Goal: Task Accomplishment & Management: Complete application form

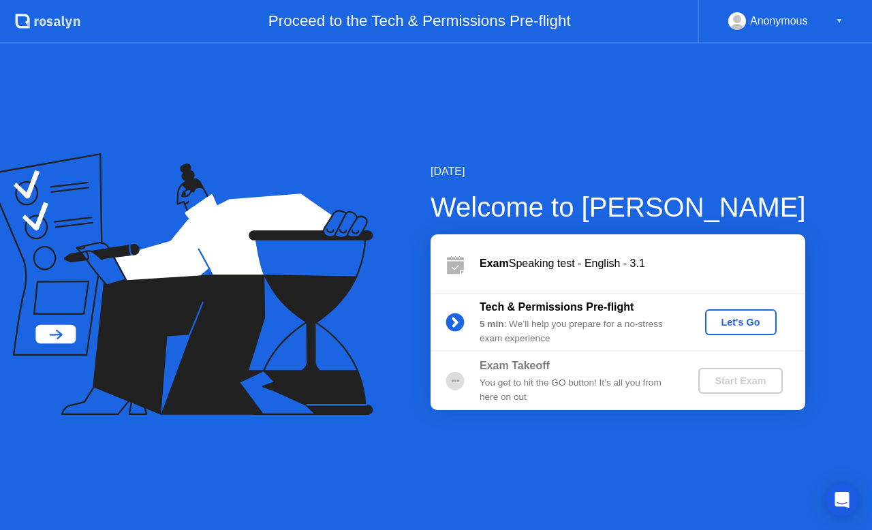
click at [751, 328] on div "Let's Go" at bounding box center [740, 322] width 61 height 11
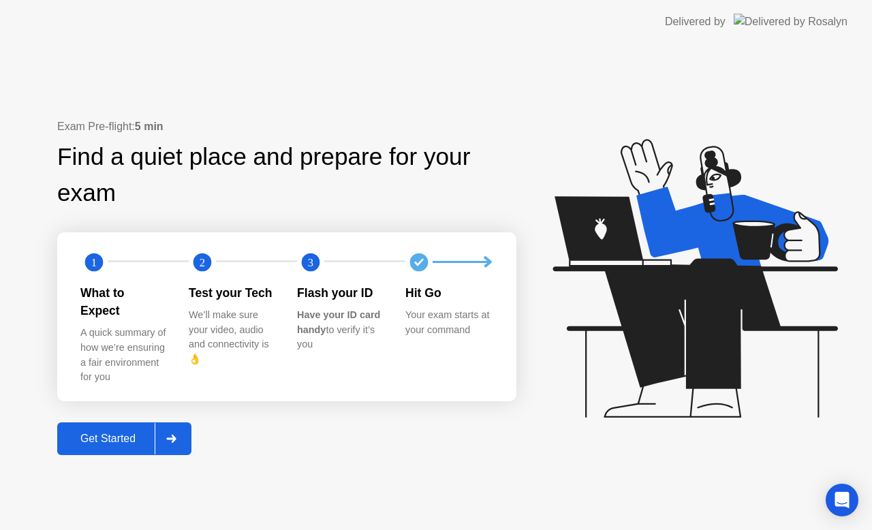
click at [116, 432] on div "Get Started" at bounding box center [107, 438] width 93 height 12
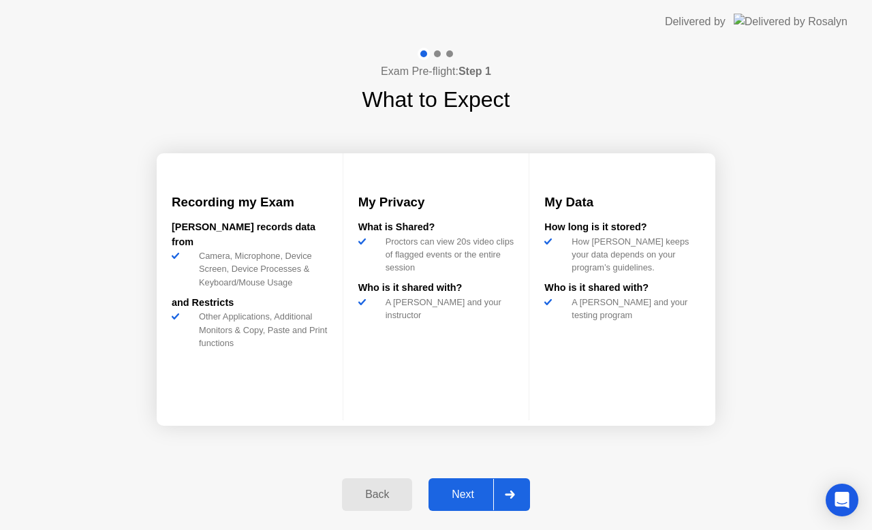
click at [466, 488] on div "Next" at bounding box center [462, 494] width 61 height 12
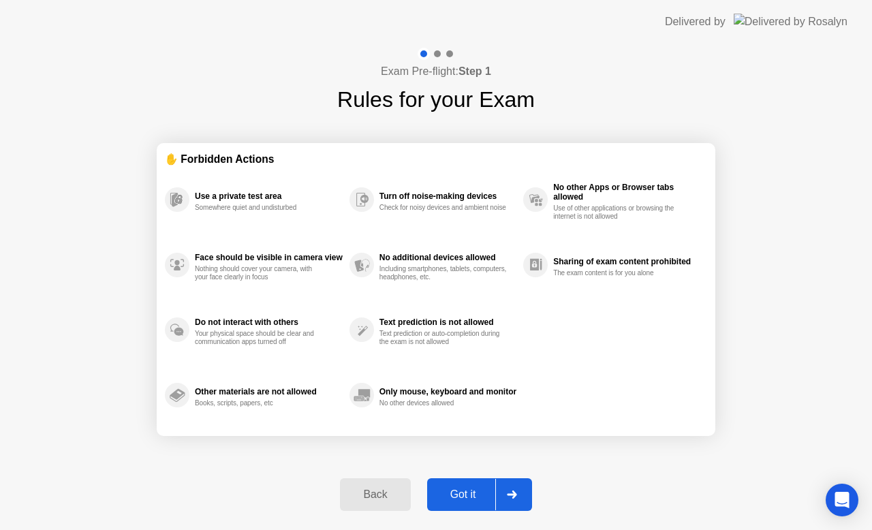
click at [474, 485] on button "Got it" at bounding box center [479, 494] width 105 height 33
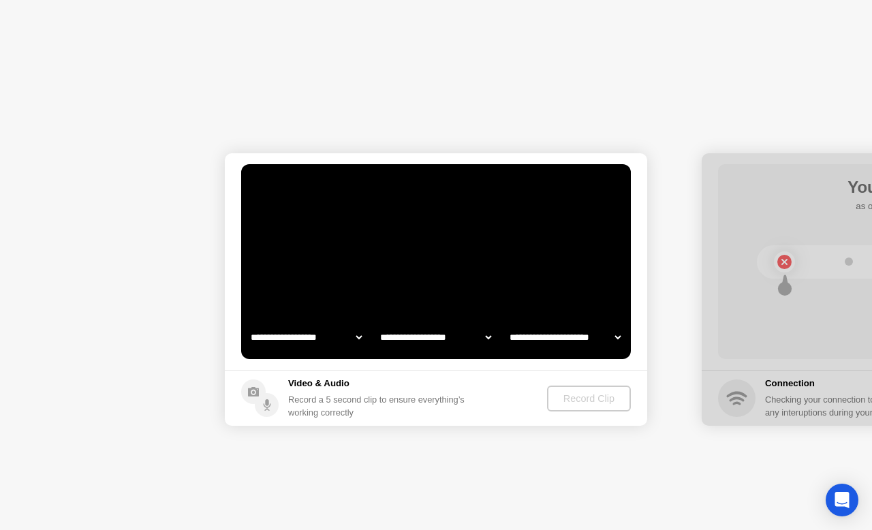
select select "**********"
select select "*******"
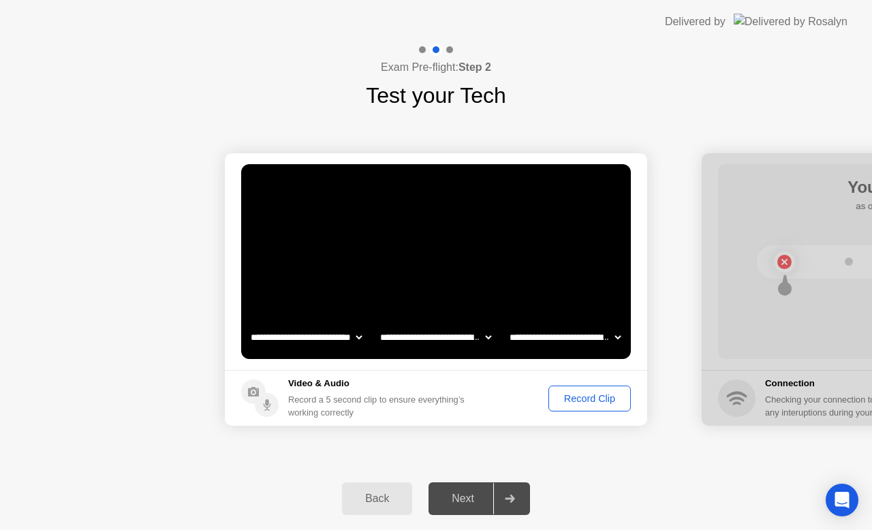
click at [590, 400] on div "Record Clip" at bounding box center [589, 398] width 73 height 11
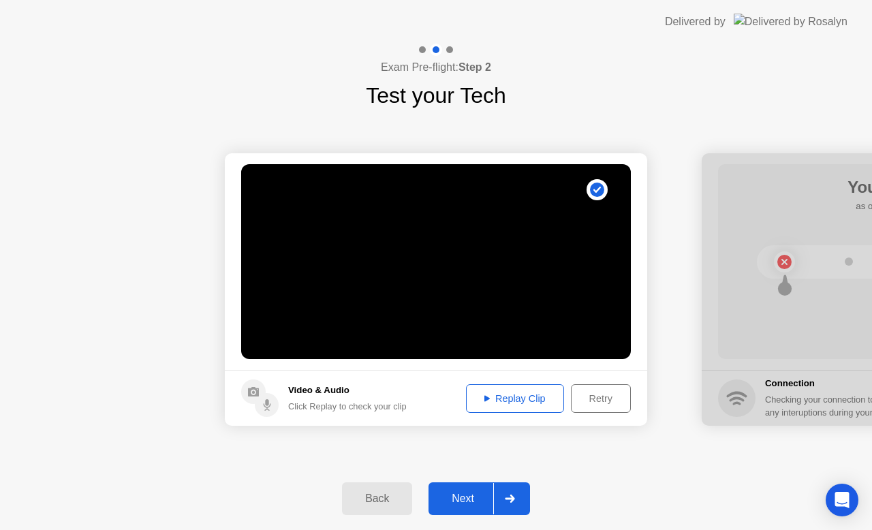
click at [469, 493] on div "Next" at bounding box center [462, 498] width 61 height 12
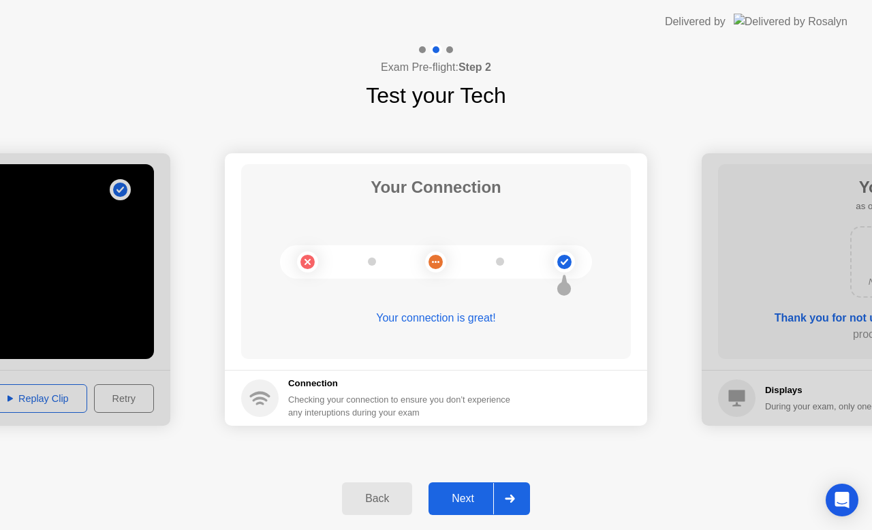
click at [466, 494] on div "Next" at bounding box center [462, 498] width 61 height 12
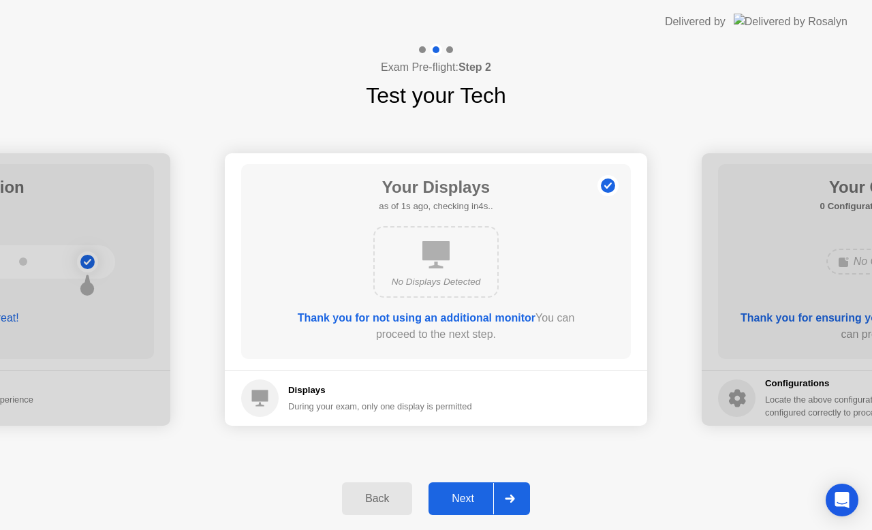
click at [466, 489] on button "Next" at bounding box center [478, 498] width 101 height 33
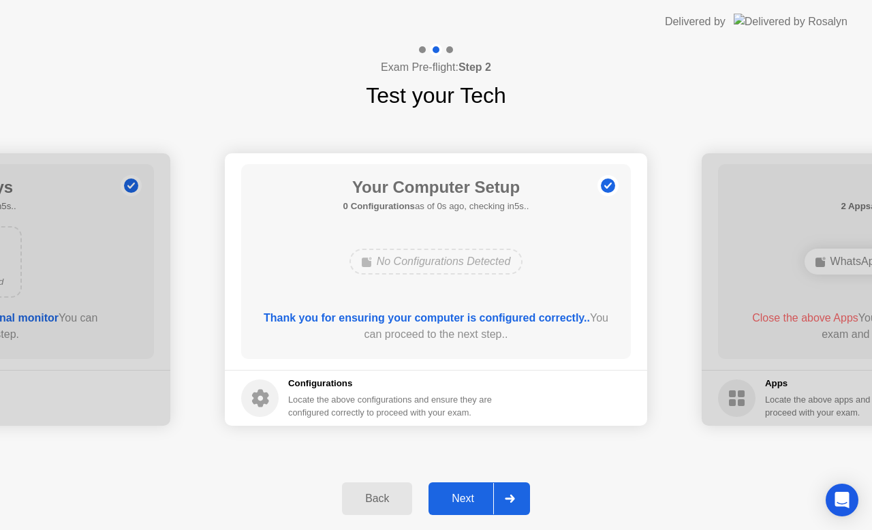
click at [472, 492] on div "Next" at bounding box center [462, 498] width 61 height 12
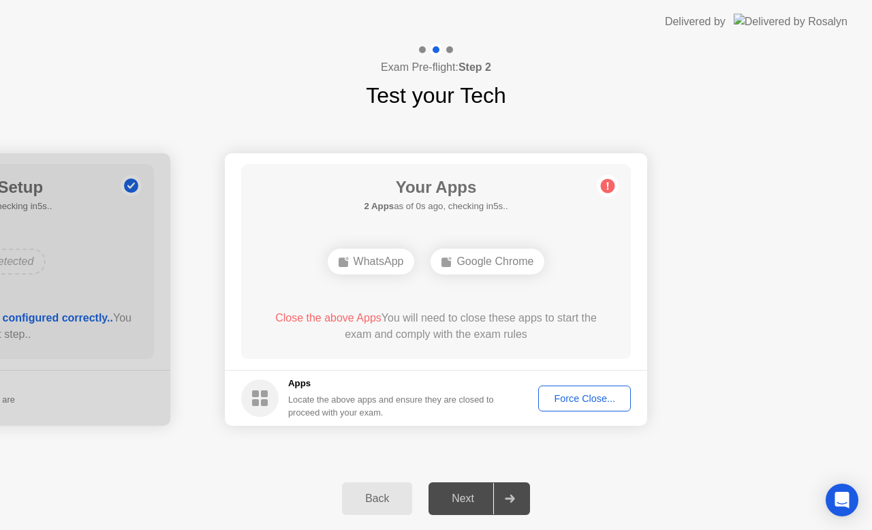
click at [588, 398] on div "Force Close..." at bounding box center [584, 398] width 83 height 11
click at [582, 403] on div "Force Close..." at bounding box center [584, 398] width 83 height 11
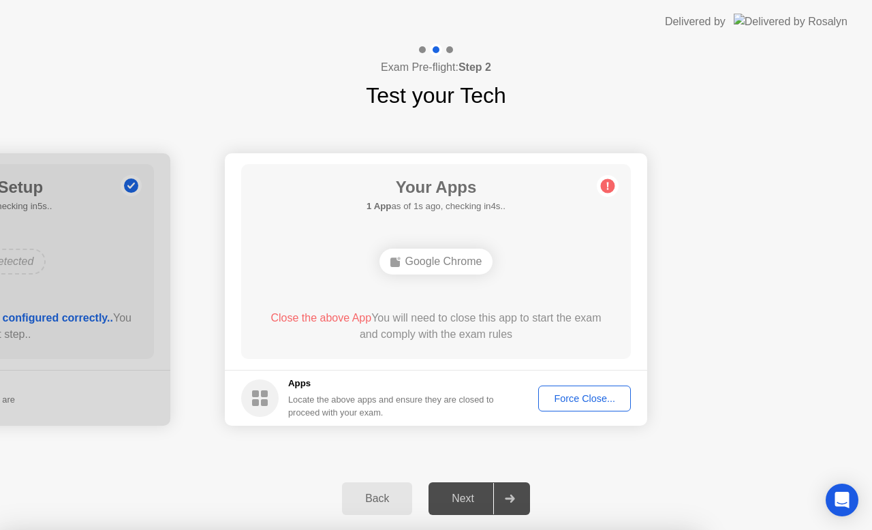
click at [492, 351] on div "Your Apps 1 App as of 1s ago, checking in4s.. Google Chrome Close the above App…" at bounding box center [436, 261] width 390 height 195
click at [583, 400] on div "Force Close..." at bounding box center [584, 398] width 83 height 11
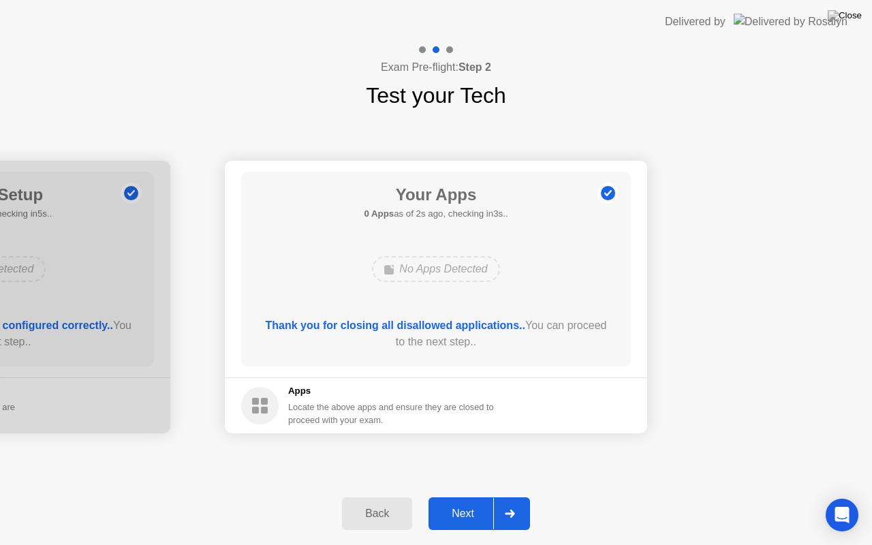
click at [464, 518] on div "Next" at bounding box center [462, 513] width 61 height 12
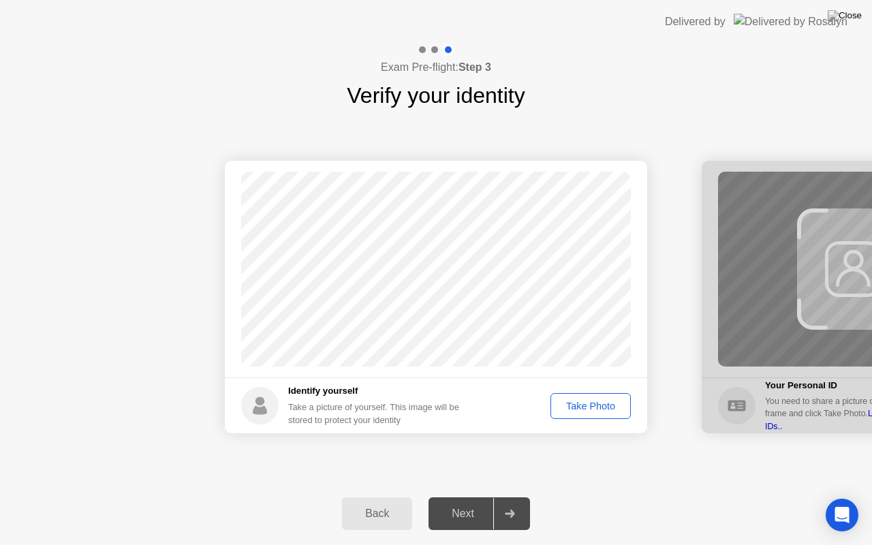
click at [585, 410] on div "Take Photo" at bounding box center [590, 405] width 71 height 11
click at [462, 523] on button "Next" at bounding box center [478, 513] width 101 height 33
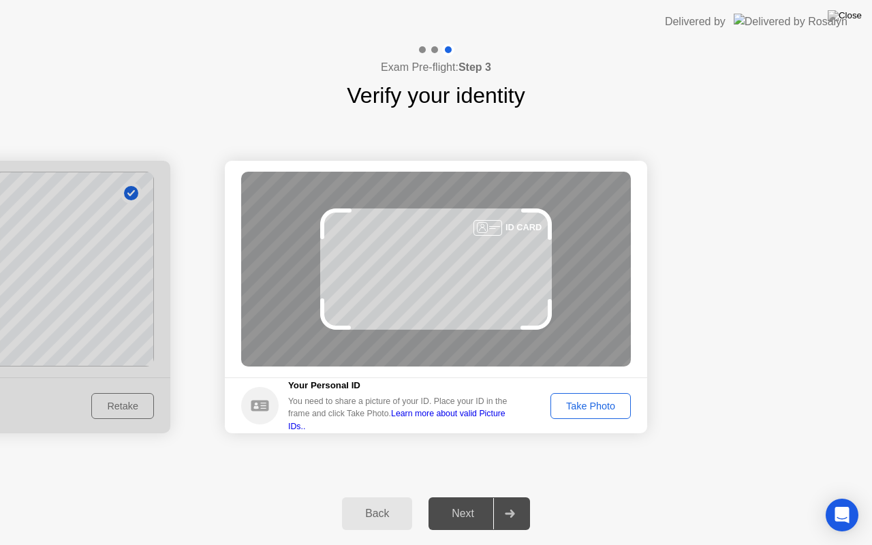
click at [572, 411] on div "Take Photo" at bounding box center [590, 405] width 71 height 11
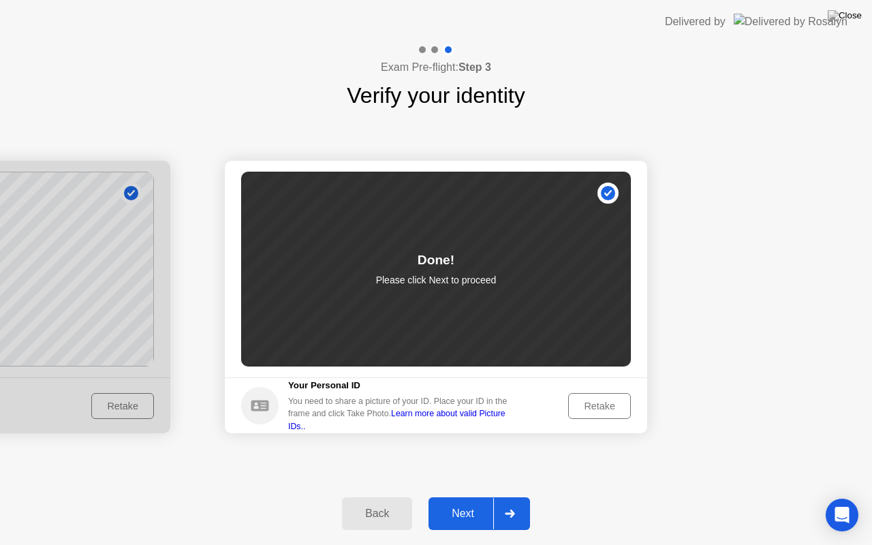
click at [468, 515] on div "Next" at bounding box center [462, 513] width 61 height 12
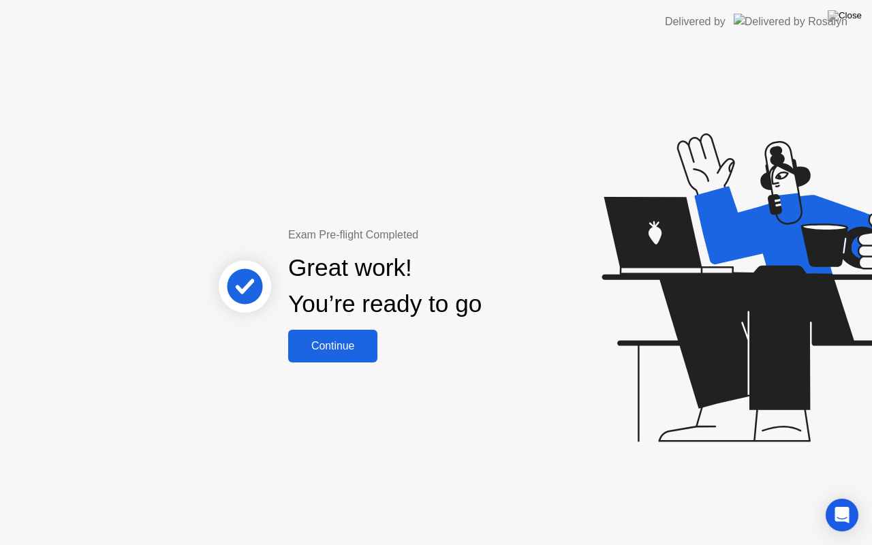
click at [343, 346] on div "Continue" at bounding box center [332, 346] width 81 height 12
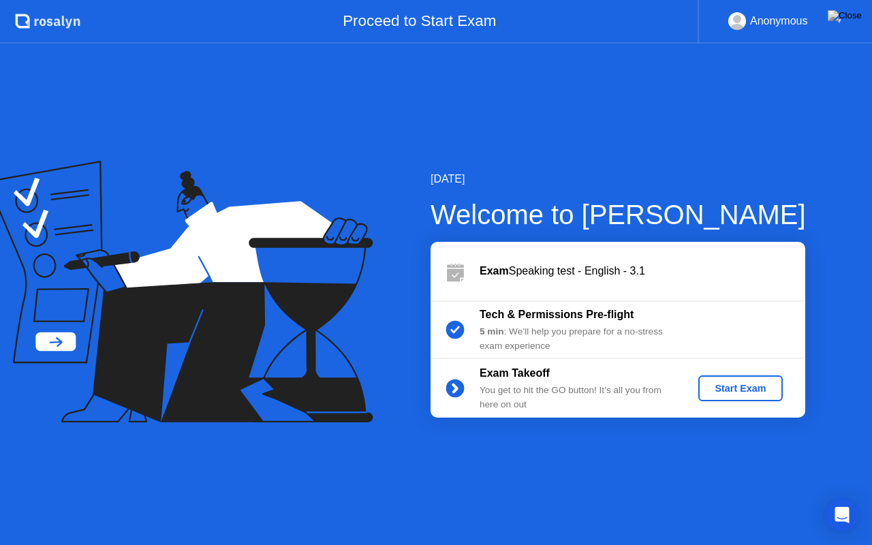
click at [753, 393] on div "Start Exam" at bounding box center [740, 388] width 73 height 11
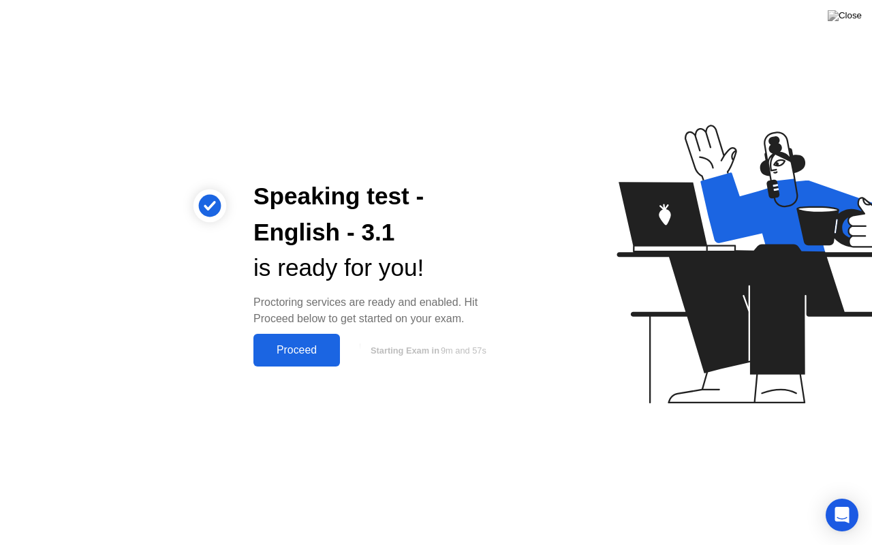
click at [286, 353] on div "Proceed" at bounding box center [296, 350] width 78 height 12
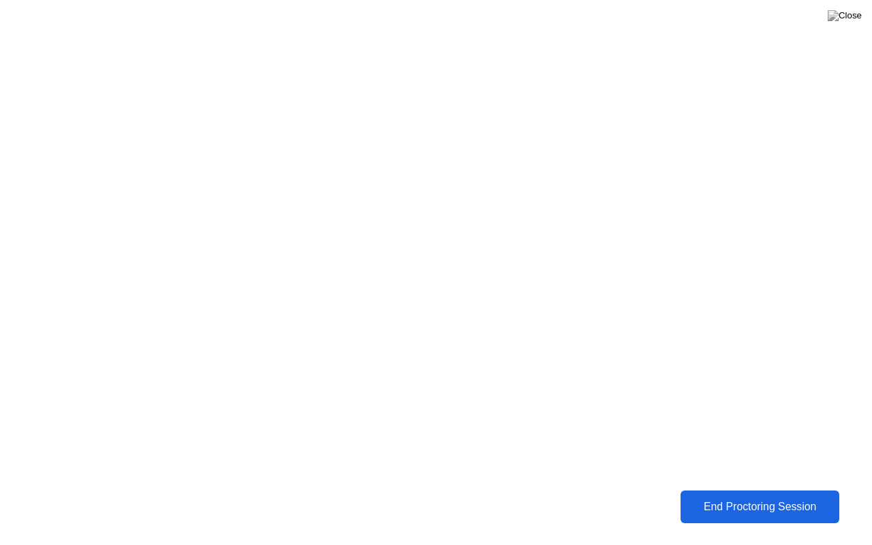
click at [737, 508] on div "End Proctoring Session" at bounding box center [759, 507] width 151 height 12
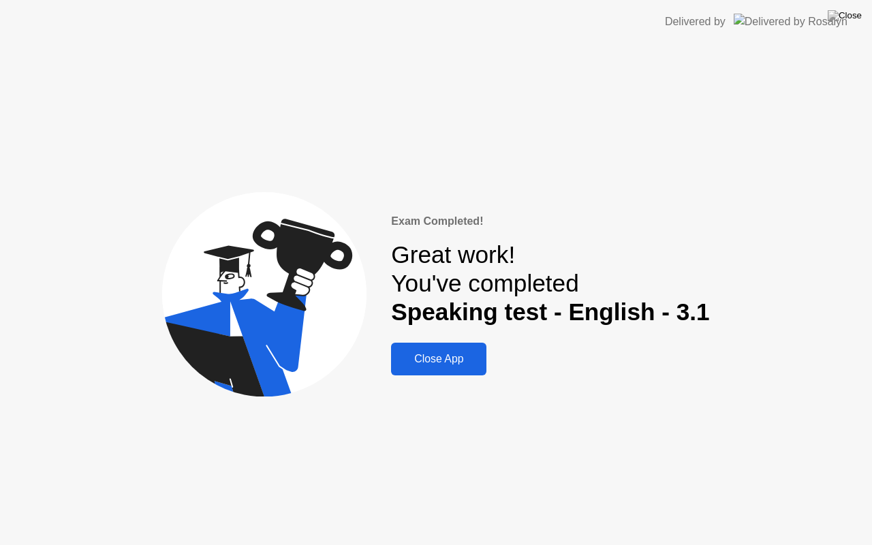
click at [454, 362] on div "Close App" at bounding box center [438, 359] width 87 height 12
